Goal: Transaction & Acquisition: Purchase product/service

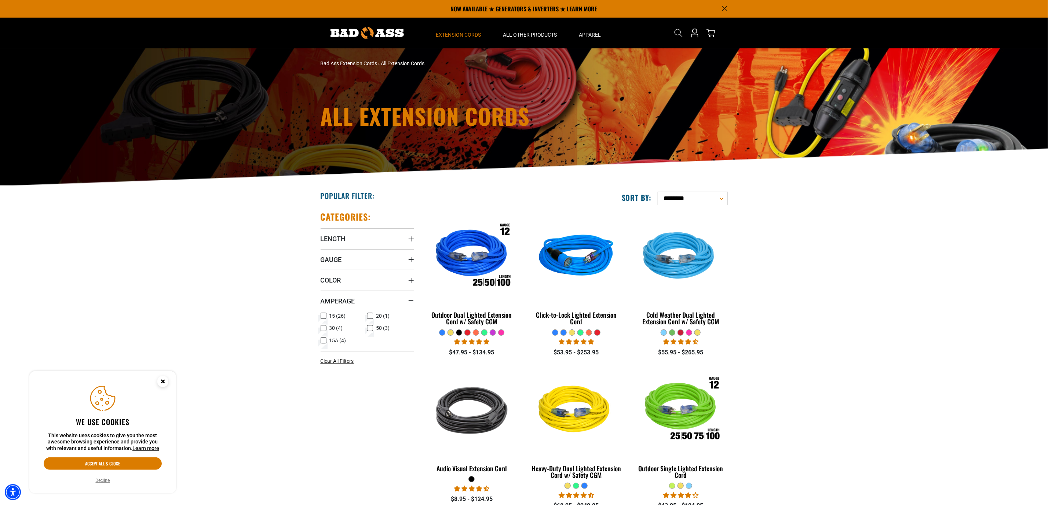
click at [367, 328] on icon at bounding box center [370, 329] width 6 height 10
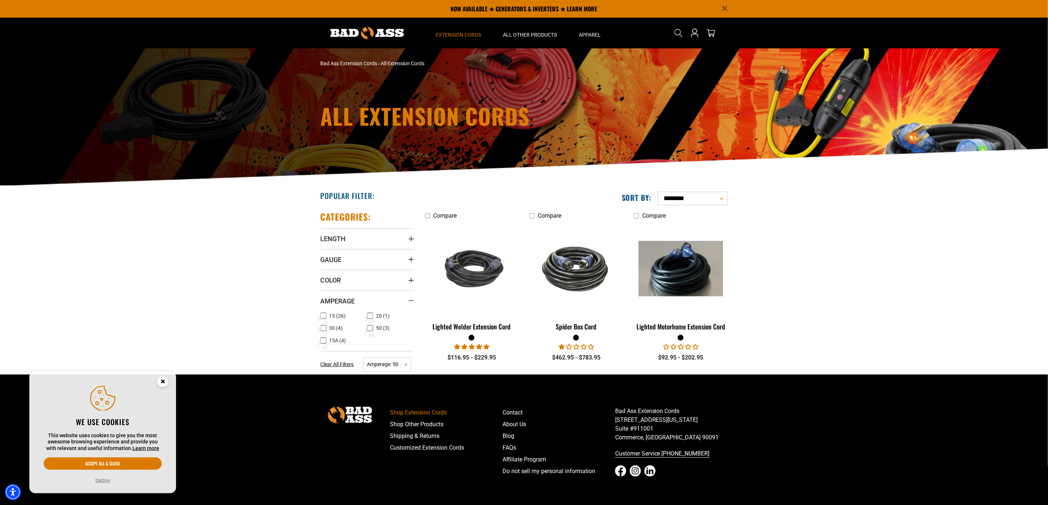
click at [863, 354] on section "**********" at bounding box center [524, 280] width 1048 height 189
drag, startPoint x: 849, startPoint y: 315, endPoint x: 781, endPoint y: 294, distance: 71.3
click at [848, 315] on section "**********" at bounding box center [524, 280] width 1048 height 189
click at [781, 294] on section "**********" at bounding box center [524, 280] width 1048 height 189
click at [850, 317] on section "**********" at bounding box center [524, 280] width 1048 height 189
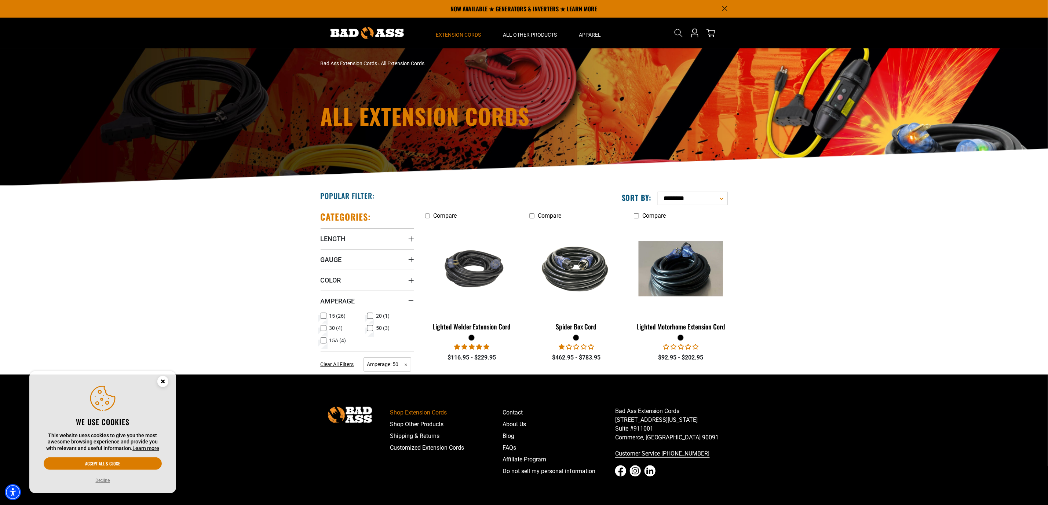
click at [842, 317] on section "**********" at bounding box center [524, 280] width 1048 height 189
click at [832, 315] on section "**********" at bounding box center [524, 280] width 1048 height 189
click at [476, 285] on img at bounding box center [471, 269] width 103 height 63
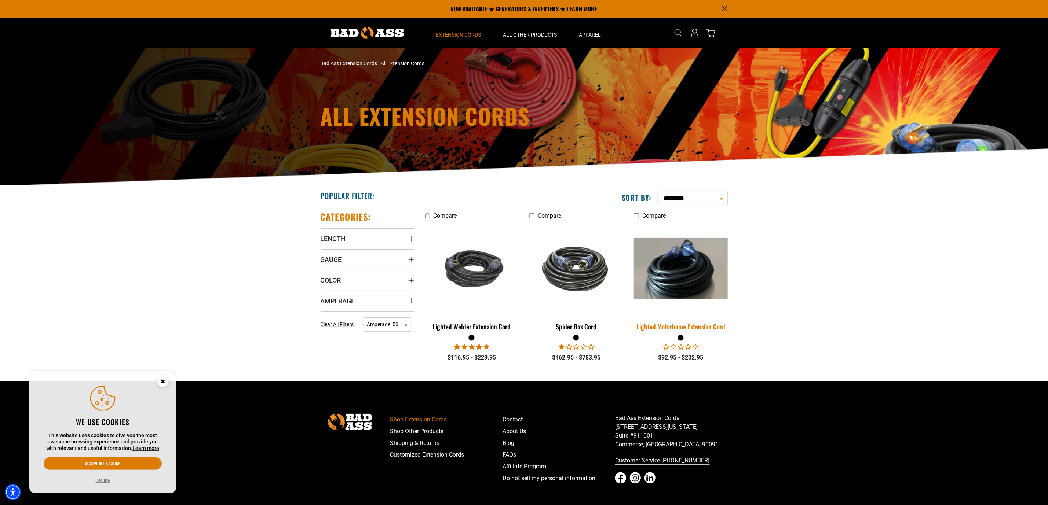
click at [661, 271] on img at bounding box center [680, 269] width 103 height 62
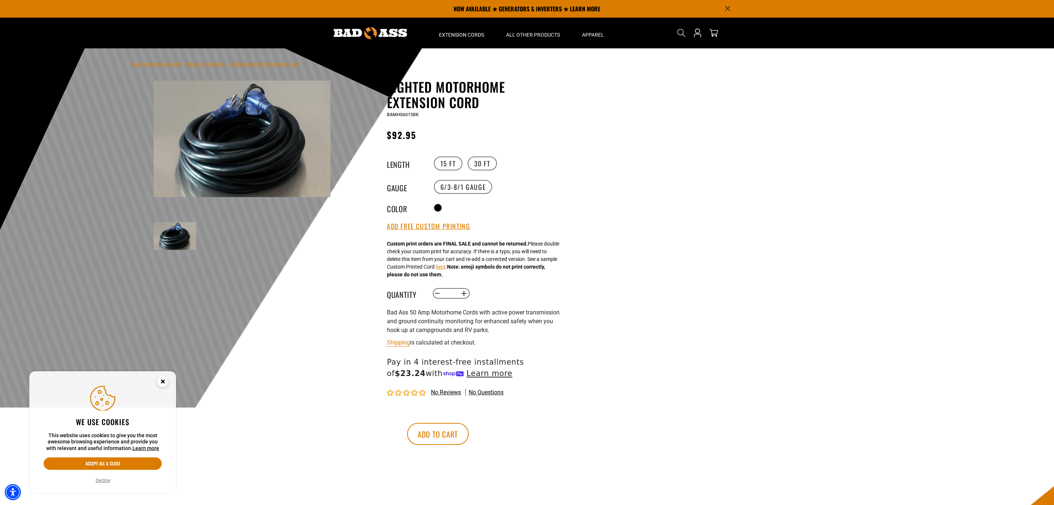
click at [173, 222] on img at bounding box center [175, 236] width 43 height 28
click at [212, 128] on img at bounding box center [242, 139] width 177 height 117
click at [231, 128] on img at bounding box center [242, 139] width 177 height 117
click at [184, 98] on img at bounding box center [242, 139] width 177 height 117
click at [218, 128] on img at bounding box center [242, 139] width 177 height 117
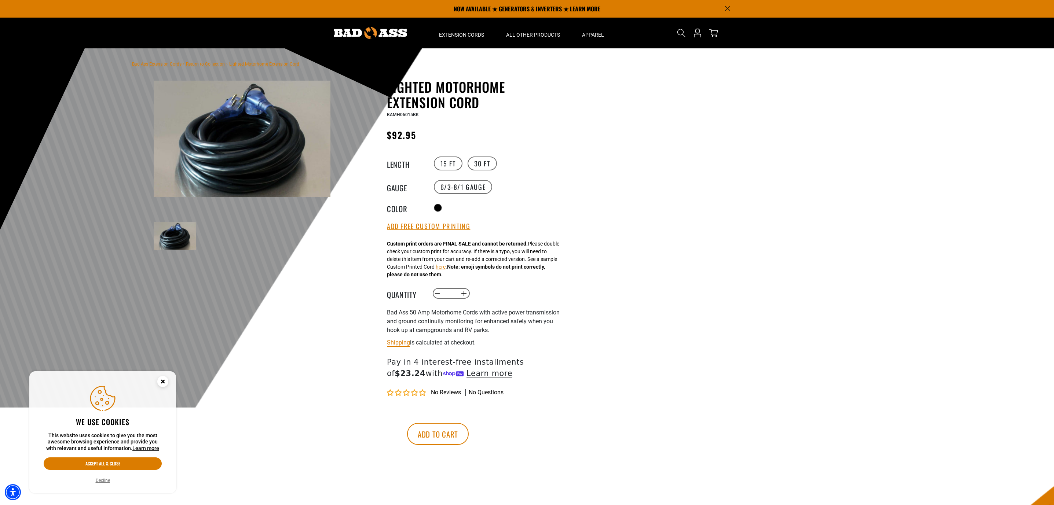
click at [222, 130] on img at bounding box center [242, 139] width 177 height 117
click at [239, 135] on img at bounding box center [242, 139] width 177 height 117
click at [231, 135] on img at bounding box center [242, 139] width 177 height 117
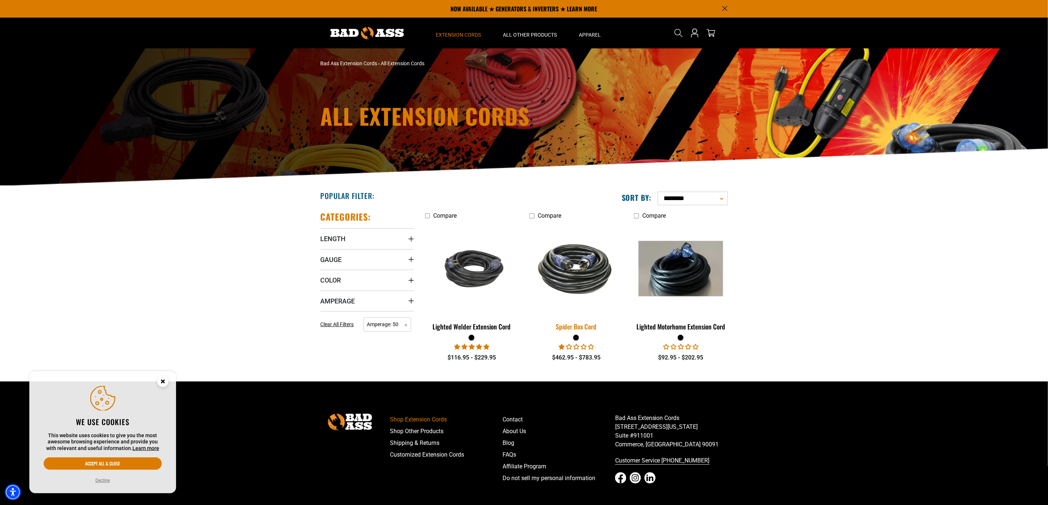
click at [550, 255] on img at bounding box center [576, 269] width 103 height 63
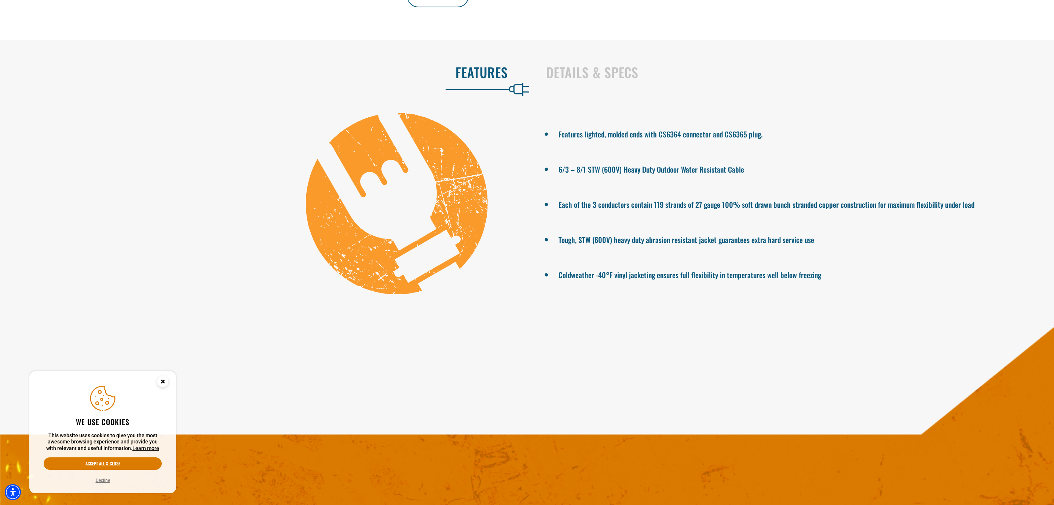
scroll to position [165, 0]
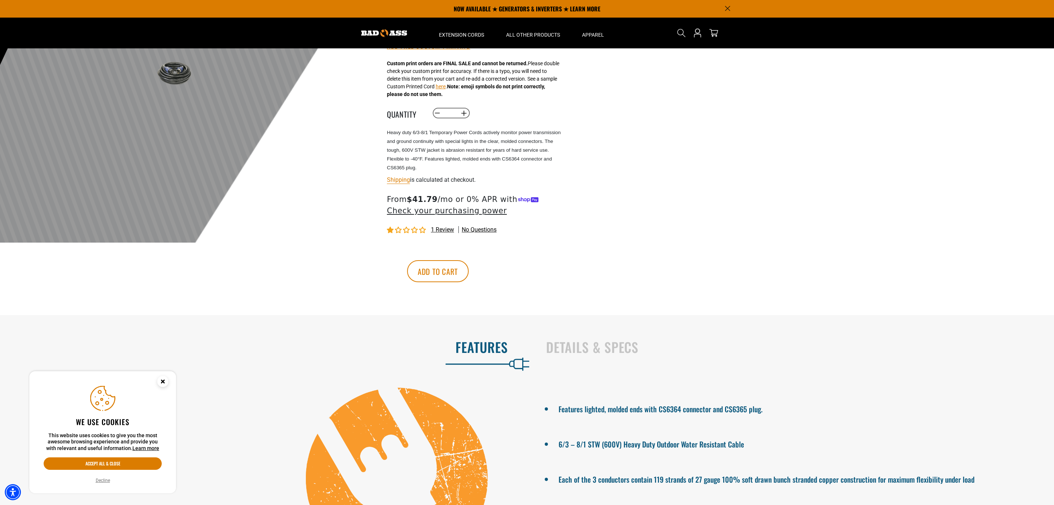
click at [440, 228] on span "1 review" at bounding box center [442, 229] width 23 height 7
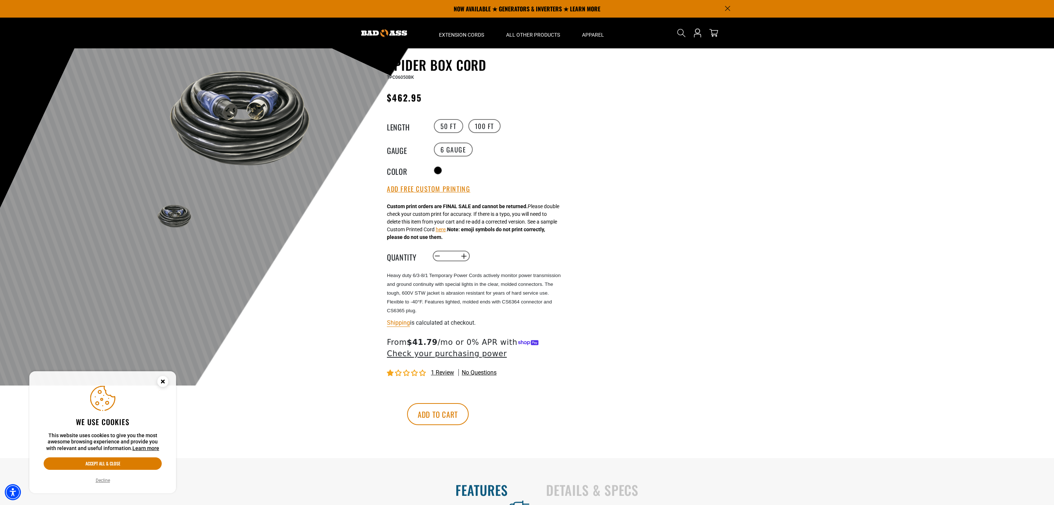
scroll to position [0, 0]
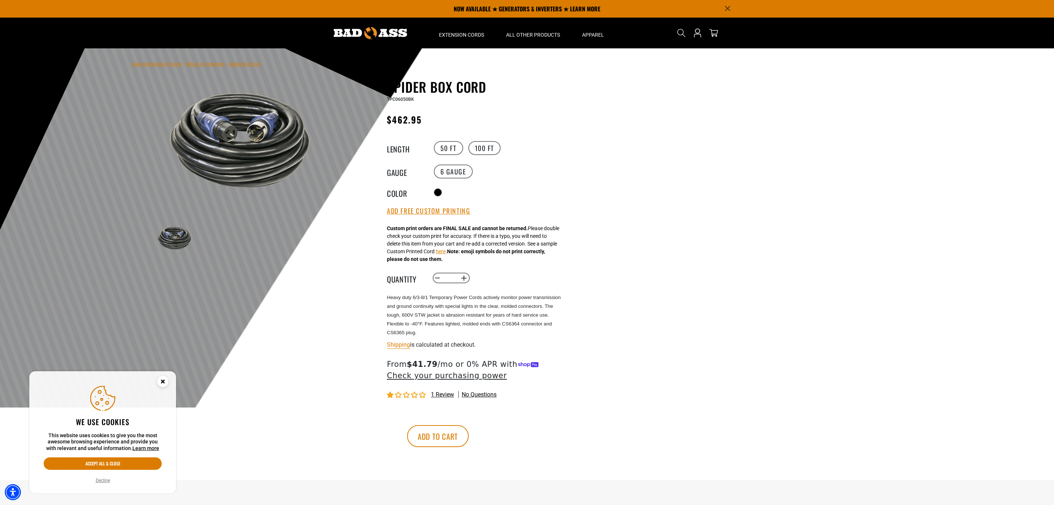
click at [750, 204] on div at bounding box center [527, 227] width 1054 height 359
click at [776, 240] on div at bounding box center [527, 227] width 1054 height 359
click at [771, 237] on div at bounding box center [527, 227] width 1054 height 359
click at [680, 190] on div at bounding box center [527, 227] width 1054 height 359
click at [624, 146] on div at bounding box center [527, 227] width 1054 height 359
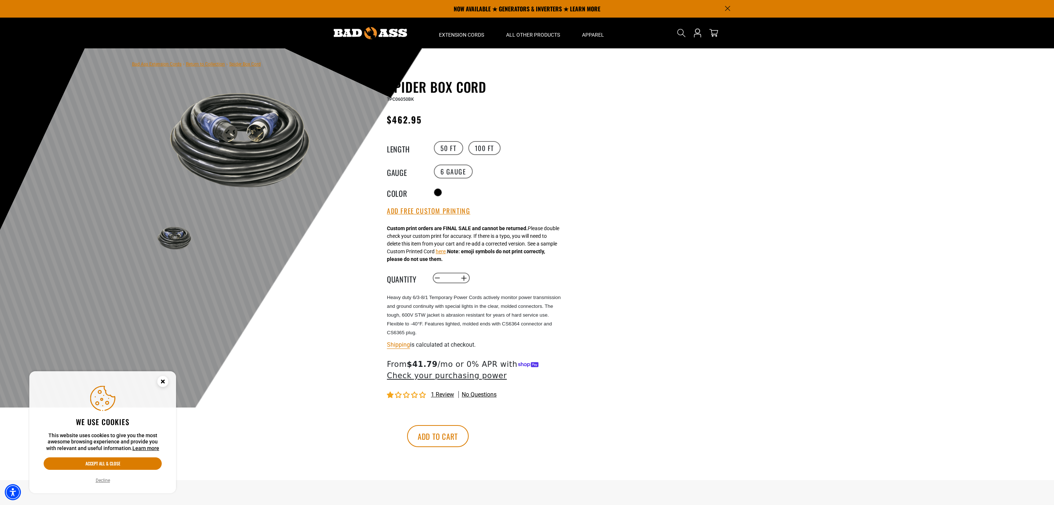
click at [636, 150] on div at bounding box center [527, 227] width 1054 height 359
click at [634, 150] on div at bounding box center [527, 227] width 1054 height 359
click at [631, 149] on div at bounding box center [527, 227] width 1054 height 359
click at [628, 149] on div at bounding box center [527, 227] width 1054 height 359
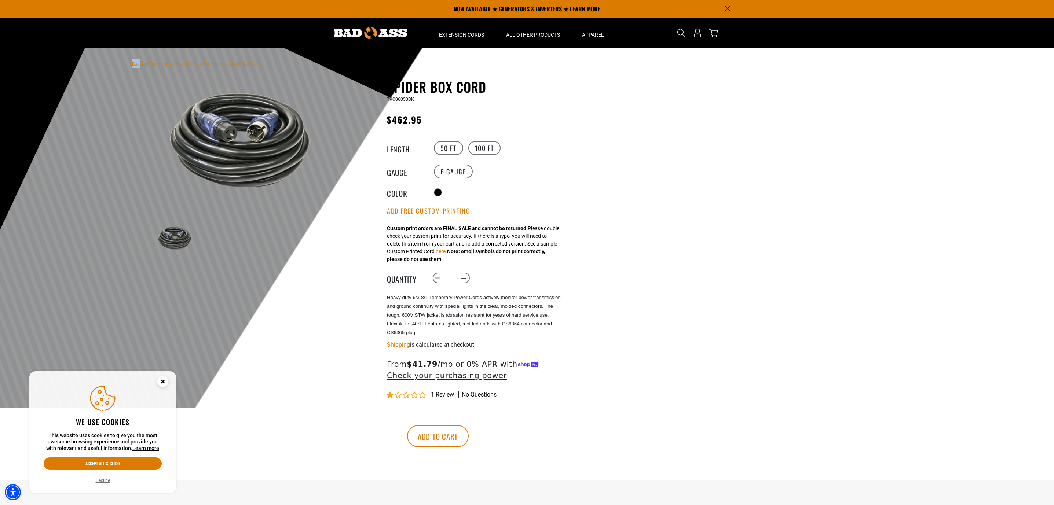
click at [627, 149] on div at bounding box center [527, 227] width 1054 height 359
click at [626, 149] on div at bounding box center [527, 227] width 1054 height 359
